Goal: Transaction & Acquisition: Book appointment/travel/reservation

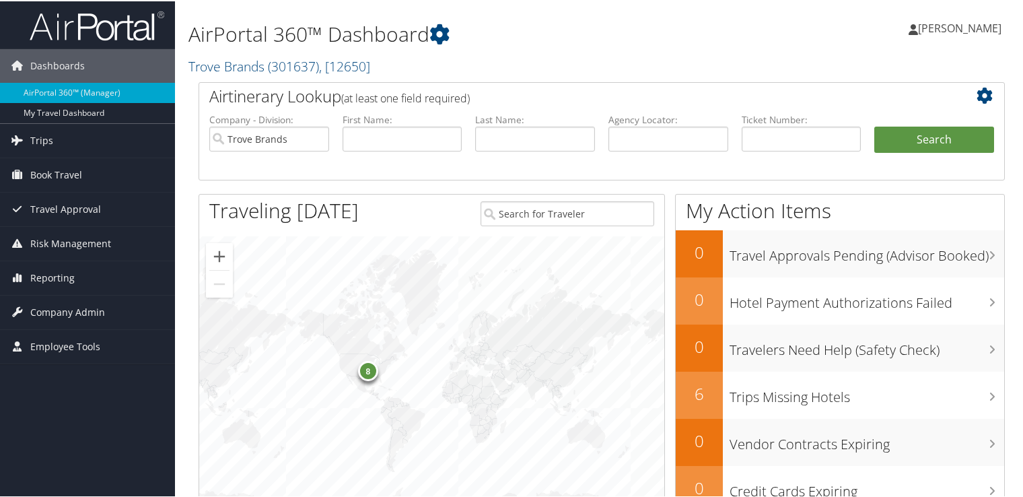
click at [529, 28] on span "[PERSON_NAME]" at bounding box center [959, 27] width 83 height 15
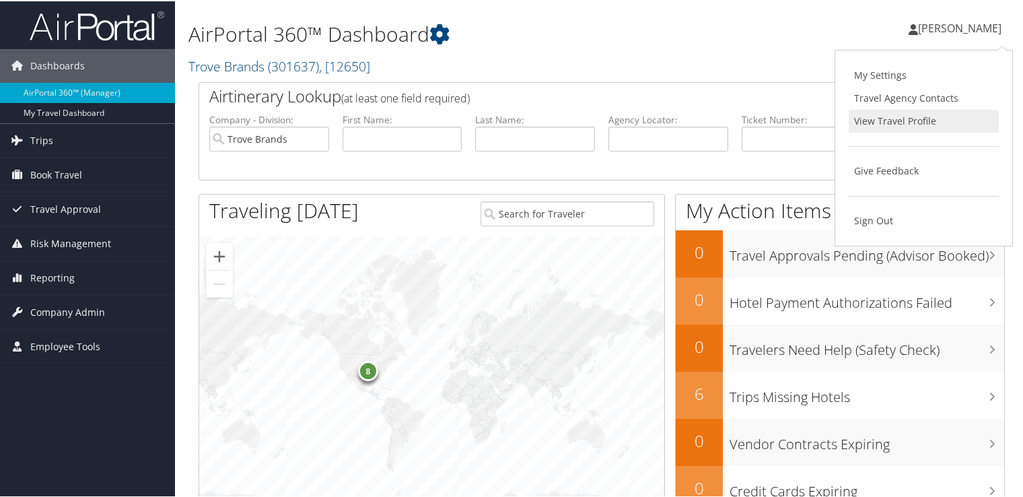
click at [529, 126] on link "View Travel Profile" at bounding box center [923, 119] width 150 height 23
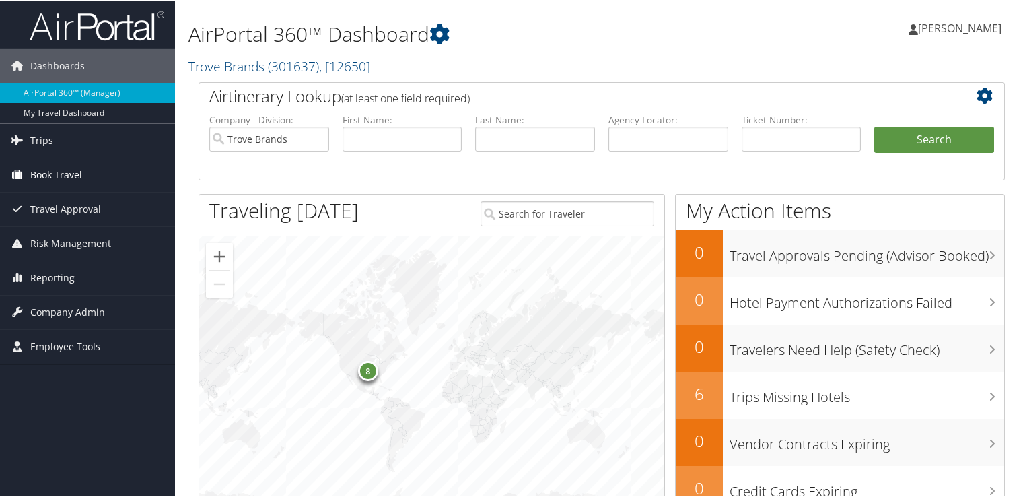
click at [68, 168] on span "Book Travel" at bounding box center [56, 174] width 52 height 34
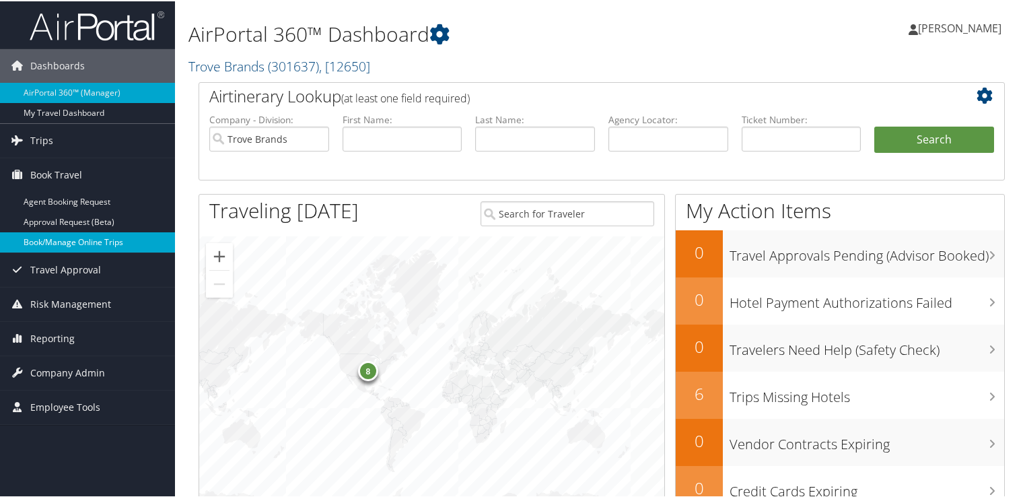
click at [90, 241] on link "Book/Manage Online Trips" at bounding box center [87, 241] width 175 height 20
